Goal: Use online tool/utility: Utilize a website feature to perform a specific function

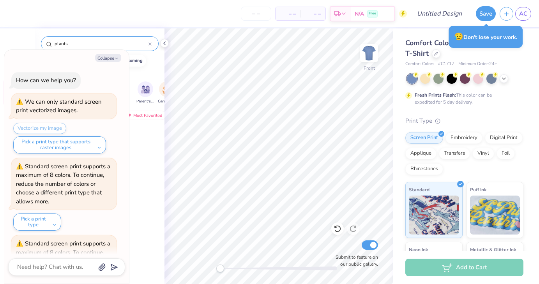
type textarea "x"
